Goal: Navigation & Orientation: Go to known website

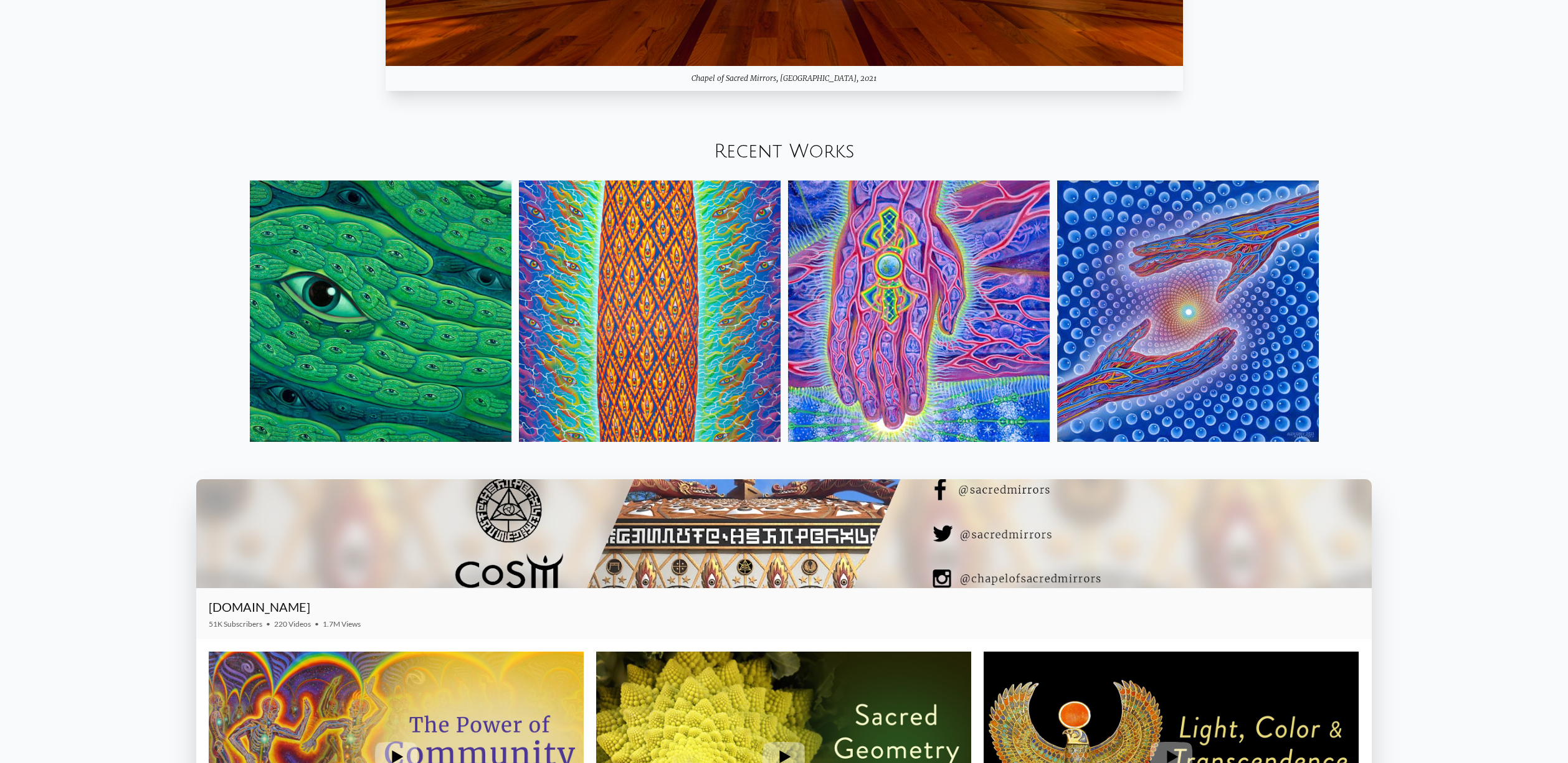
scroll to position [1920, 0]
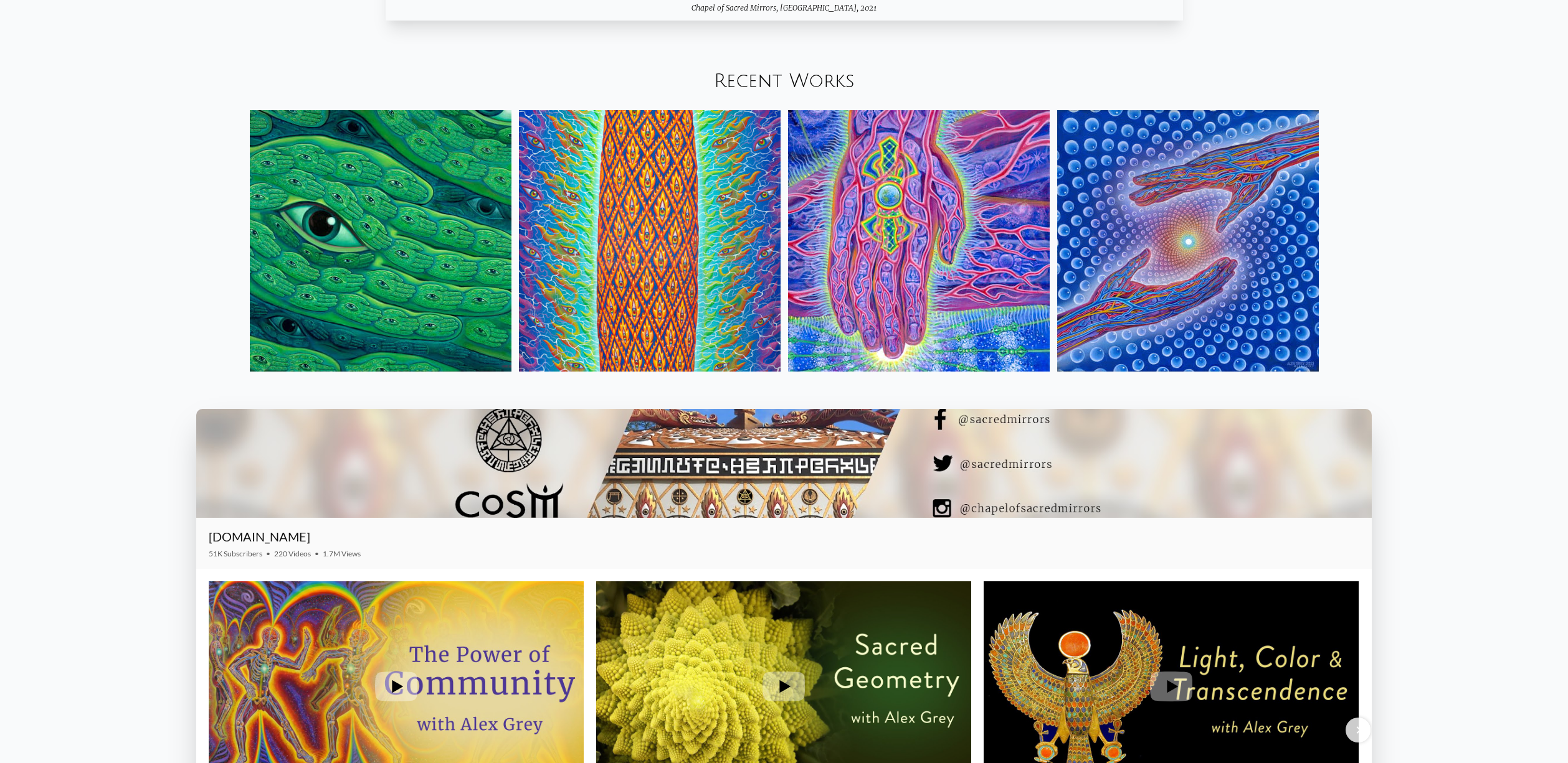
click at [624, 236] on img at bounding box center [650, 241] width 262 height 262
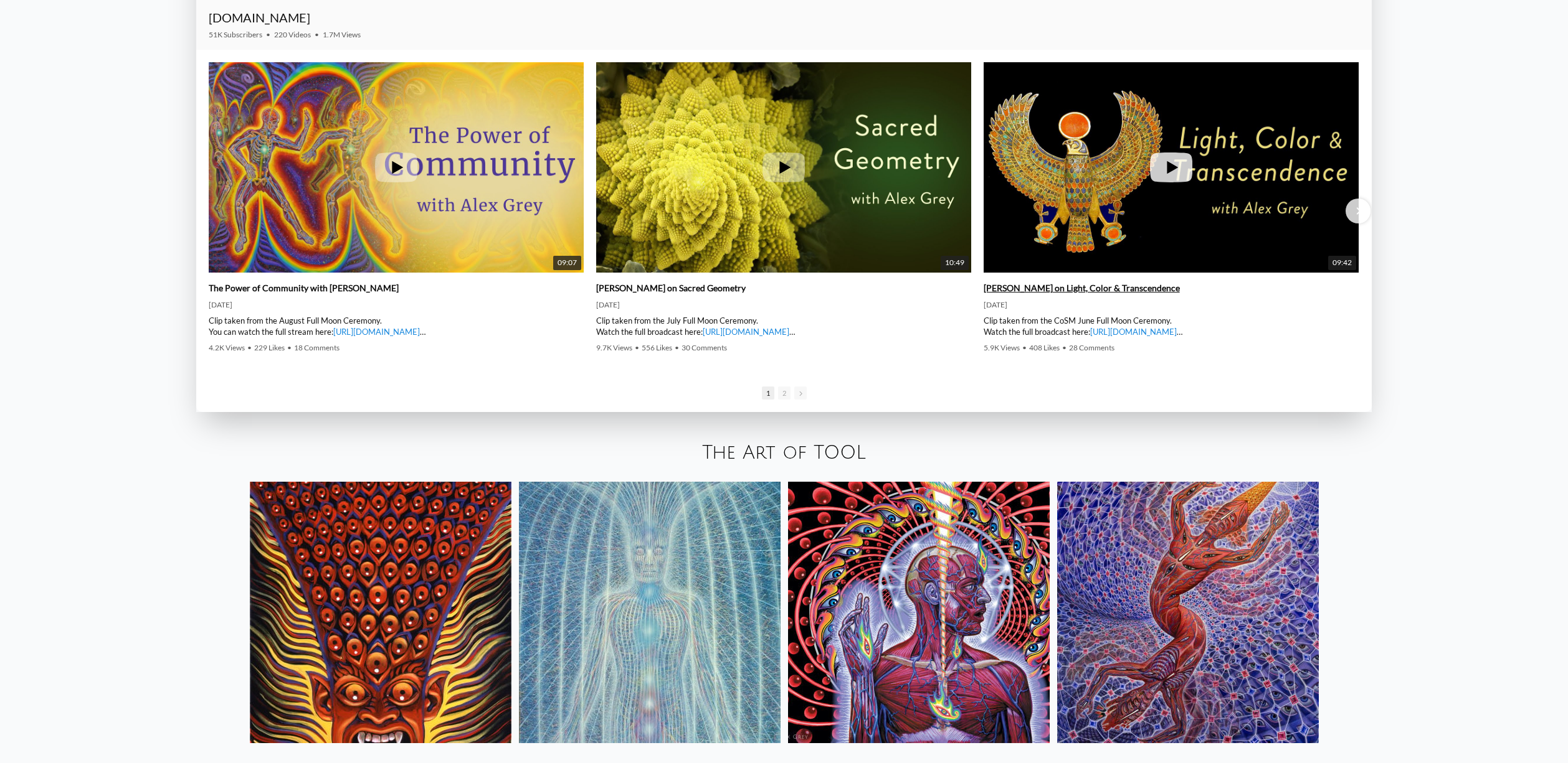
scroll to position [2713, 0]
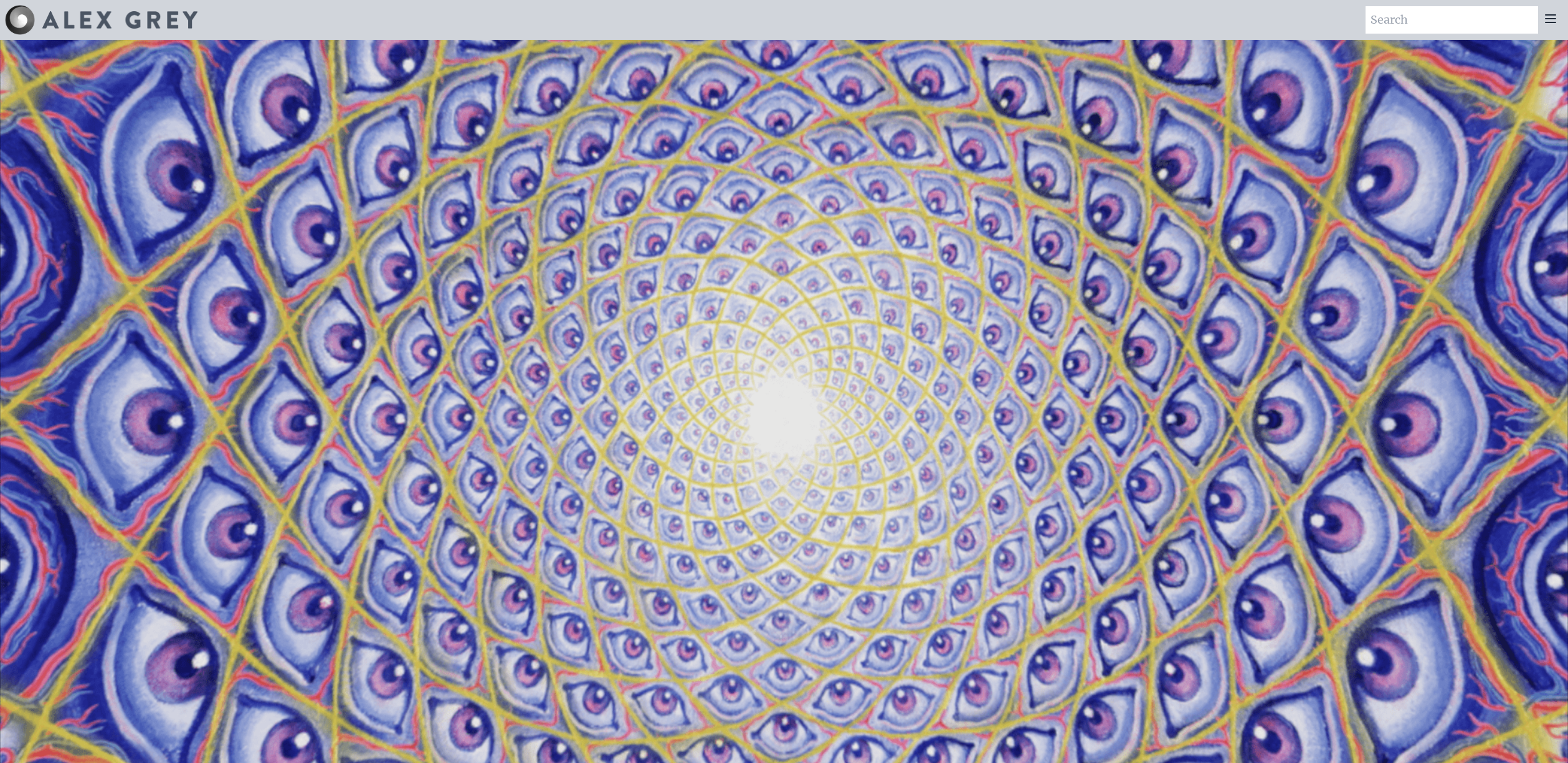
scroll to position [2226, 0]
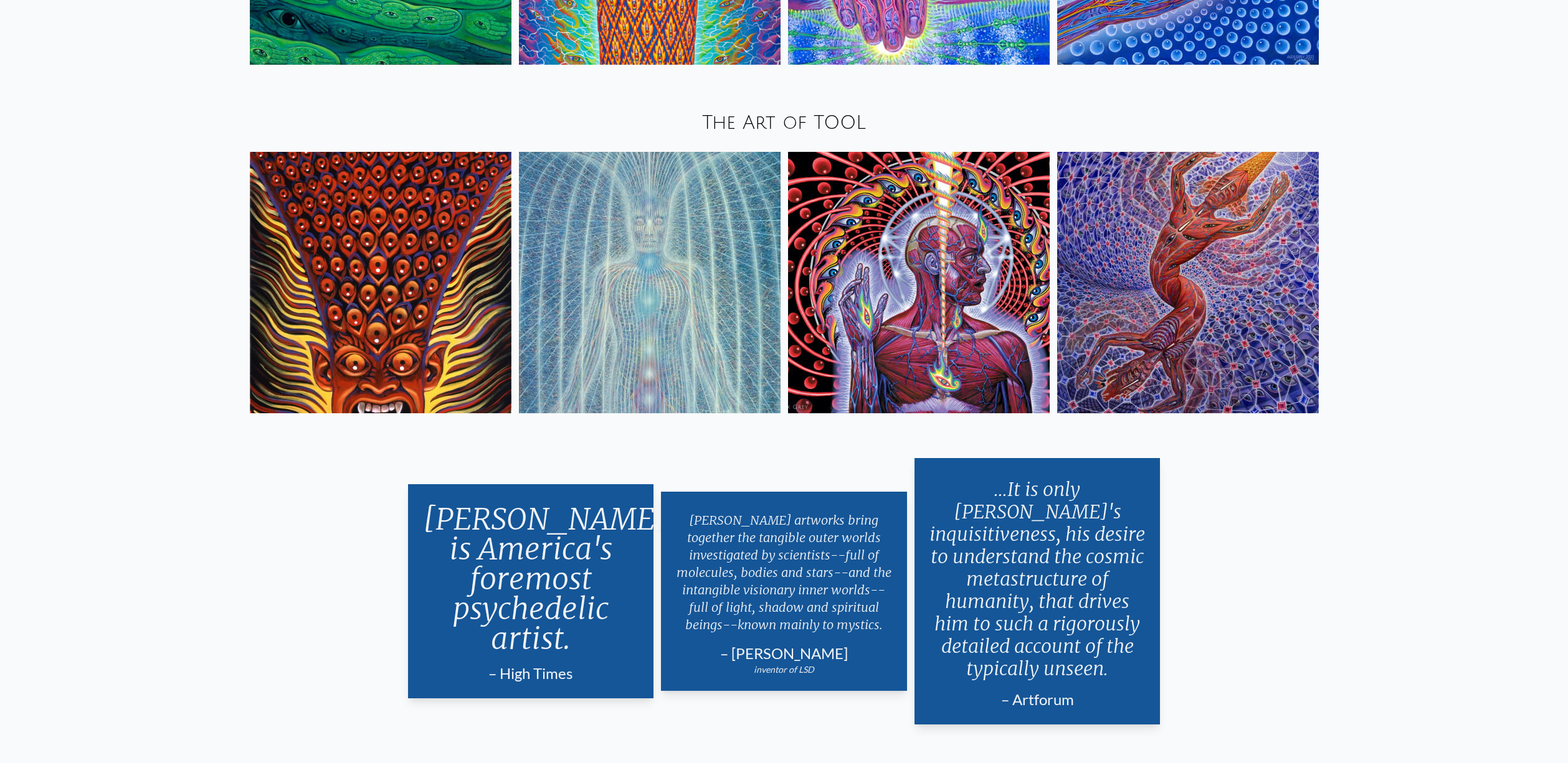
click at [1225, 296] on img at bounding box center [1188, 283] width 262 height 262
